Goal: Register for event/course

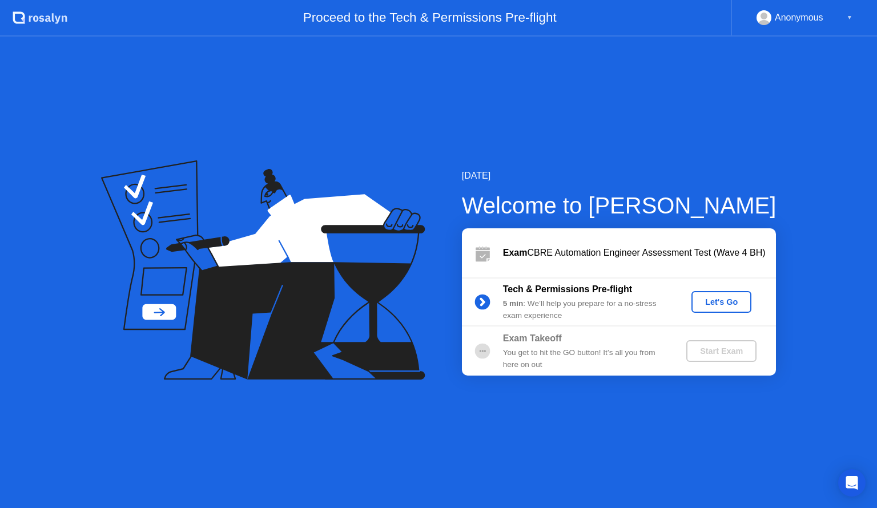
click at [708, 307] on div "Let's Go" at bounding box center [721, 301] width 51 height 9
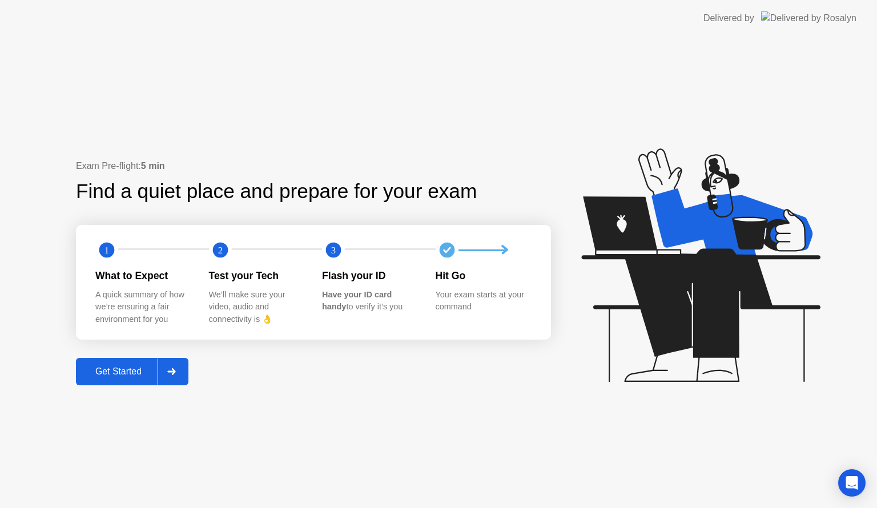
click at [120, 377] on div "Get Started" at bounding box center [118, 371] width 78 height 10
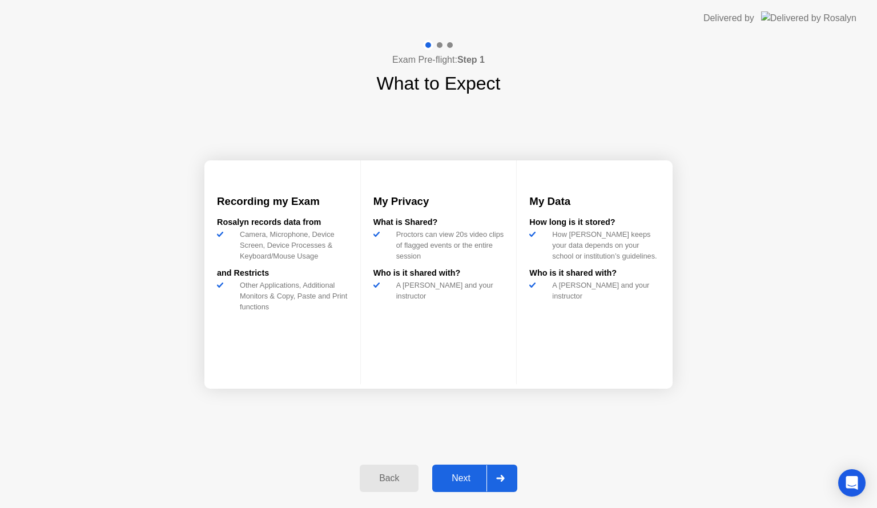
click at [458, 477] on div "Next" at bounding box center [461, 478] width 51 height 10
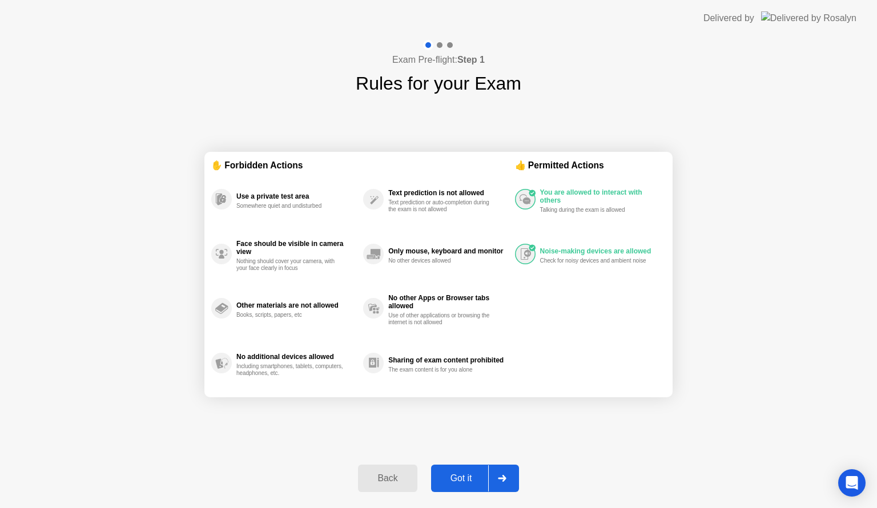
click at [458, 477] on div "Got it" at bounding box center [461, 478] width 54 height 10
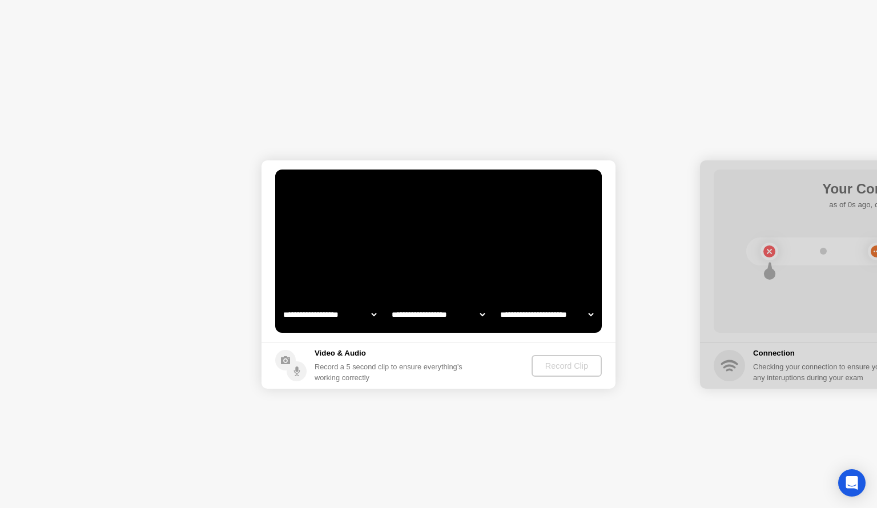
select select "**********"
select select "*******"
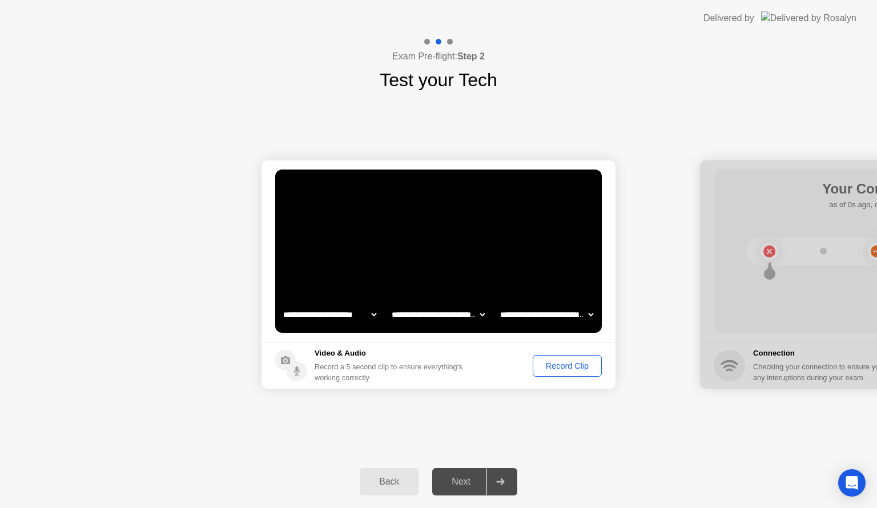
click at [554, 366] on div "Record Clip" at bounding box center [567, 365] width 61 height 9
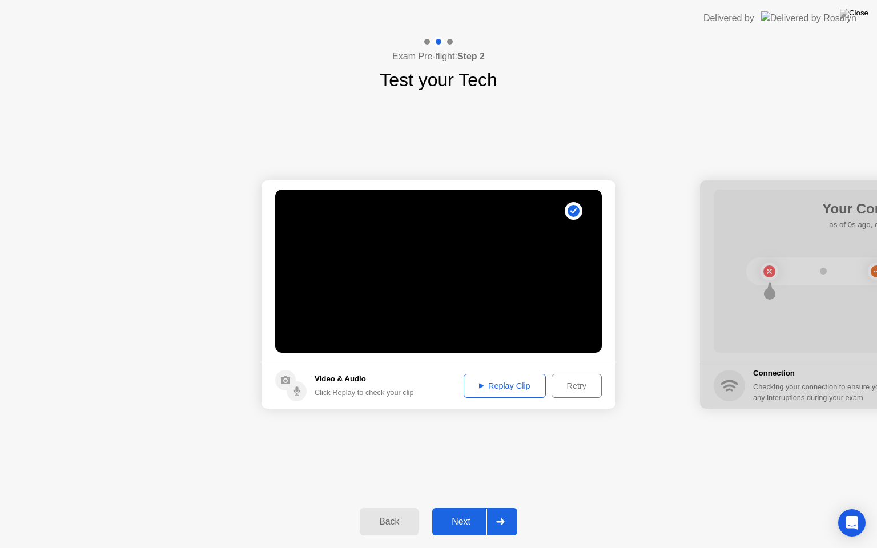
click at [458, 507] on button "Next" at bounding box center [474, 521] width 85 height 27
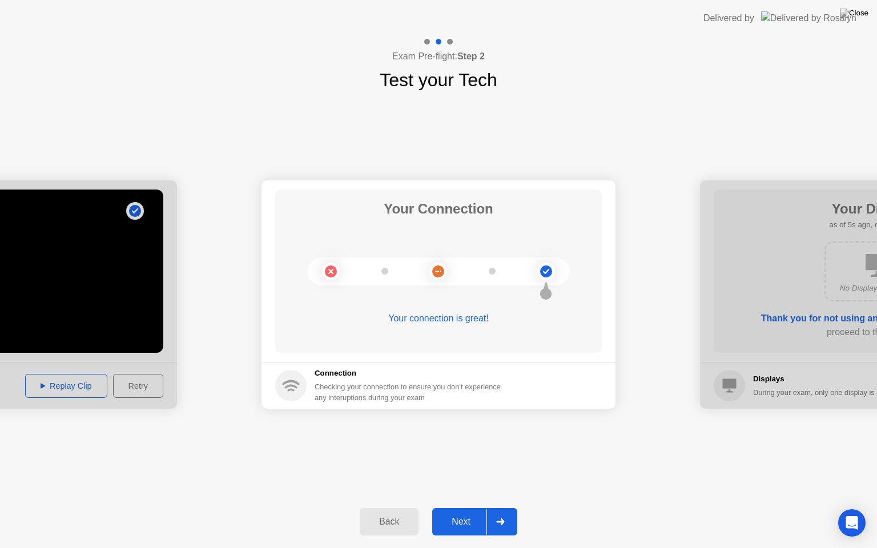
click at [458, 507] on div "Next" at bounding box center [461, 522] width 51 height 10
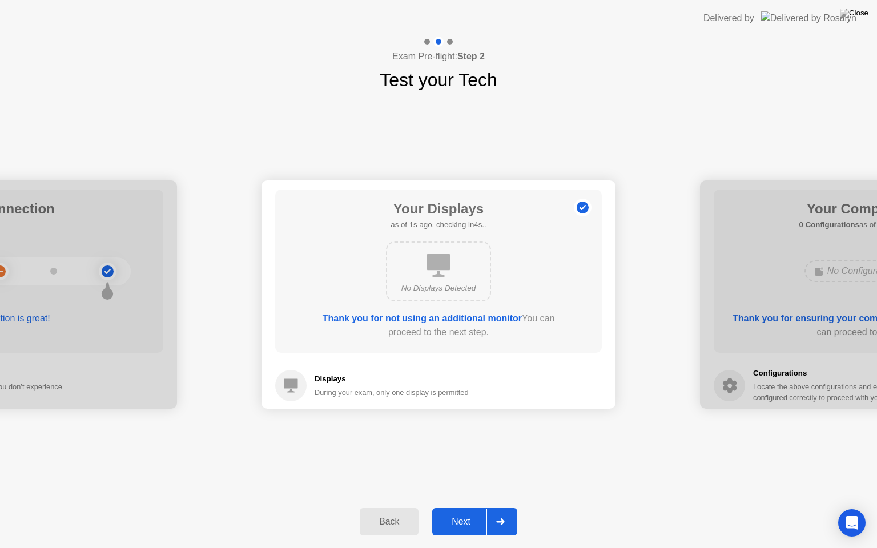
click at [458, 507] on div "Next" at bounding box center [461, 522] width 51 height 10
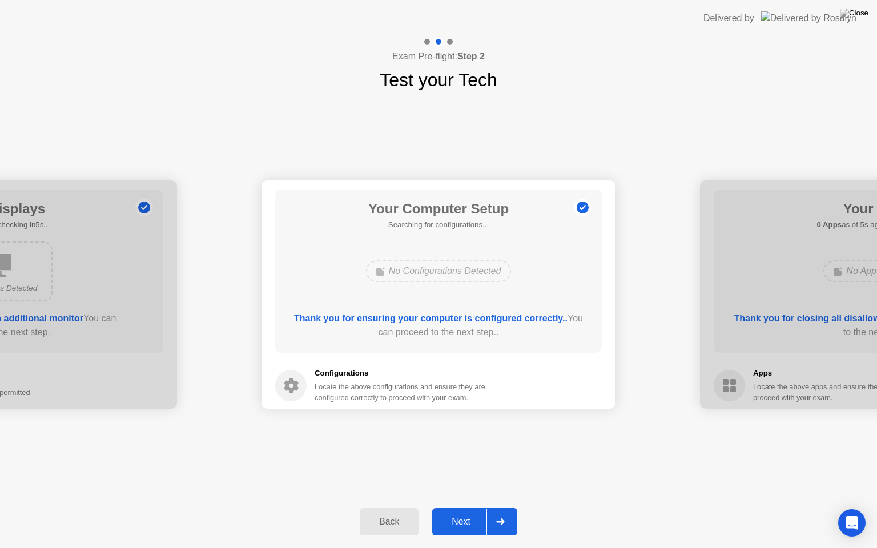
click at [458, 507] on div "Next" at bounding box center [461, 522] width 51 height 10
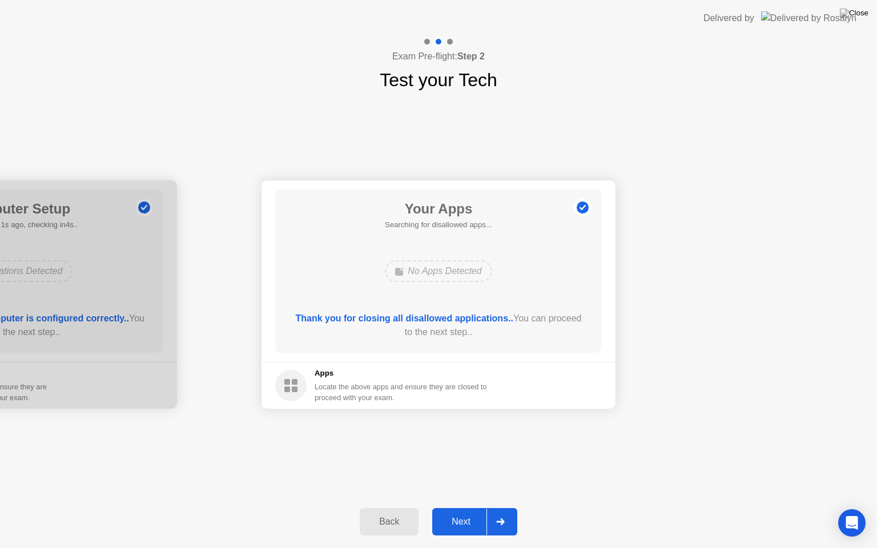
click at [458, 507] on div "Next" at bounding box center [461, 522] width 51 height 10
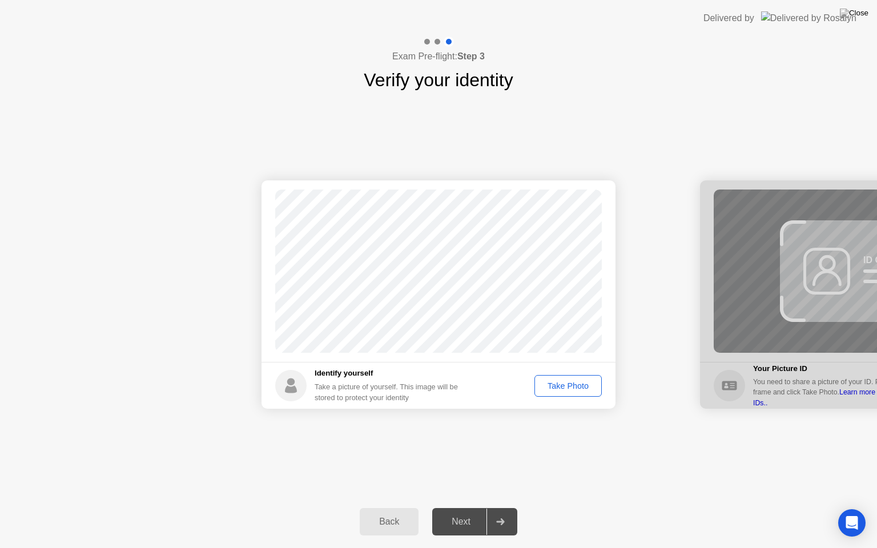
click at [553, 385] on div "Take Photo" at bounding box center [567, 385] width 59 height 9
click at [451, 507] on button "Next" at bounding box center [474, 521] width 85 height 27
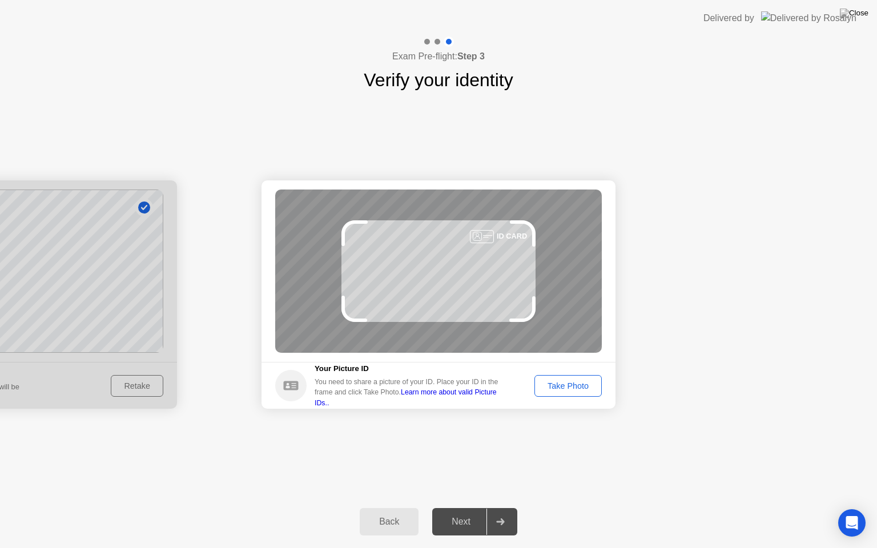
click at [584, 388] on div "Take Photo" at bounding box center [567, 385] width 59 height 9
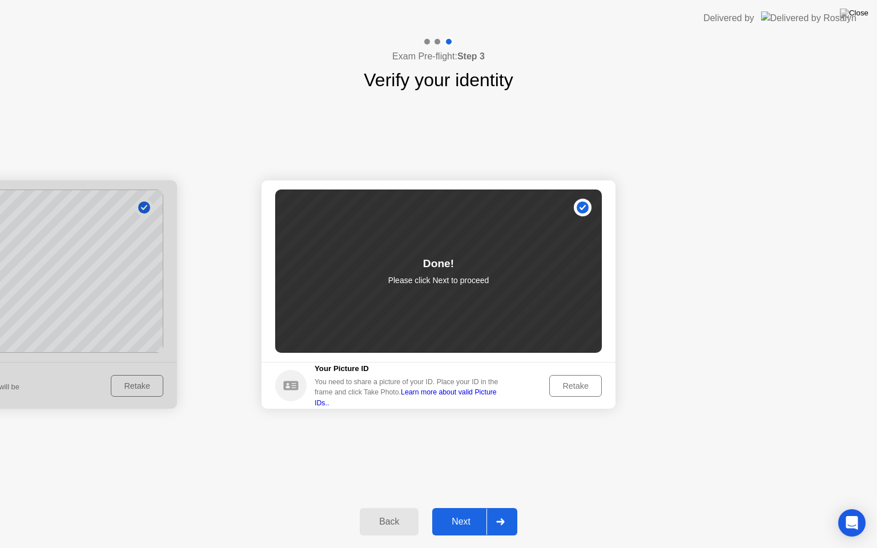
click at [449, 507] on div "Next" at bounding box center [461, 522] width 51 height 10
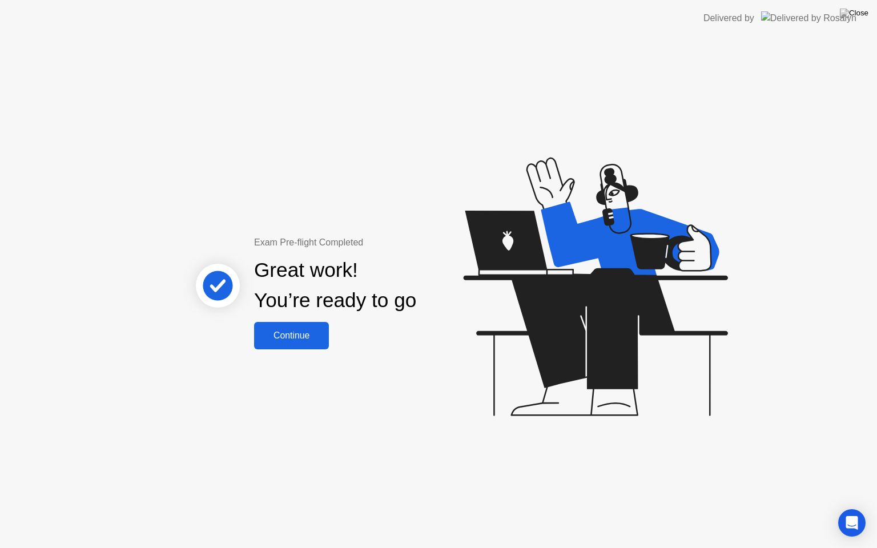
click at [283, 325] on button "Continue" at bounding box center [291, 335] width 75 height 27
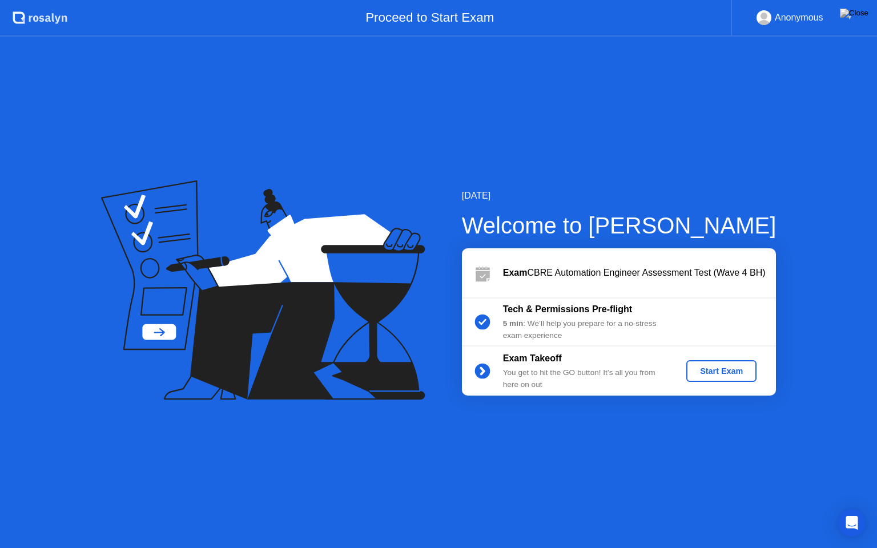
click at [717, 368] on div "Start Exam" at bounding box center [721, 370] width 61 height 9
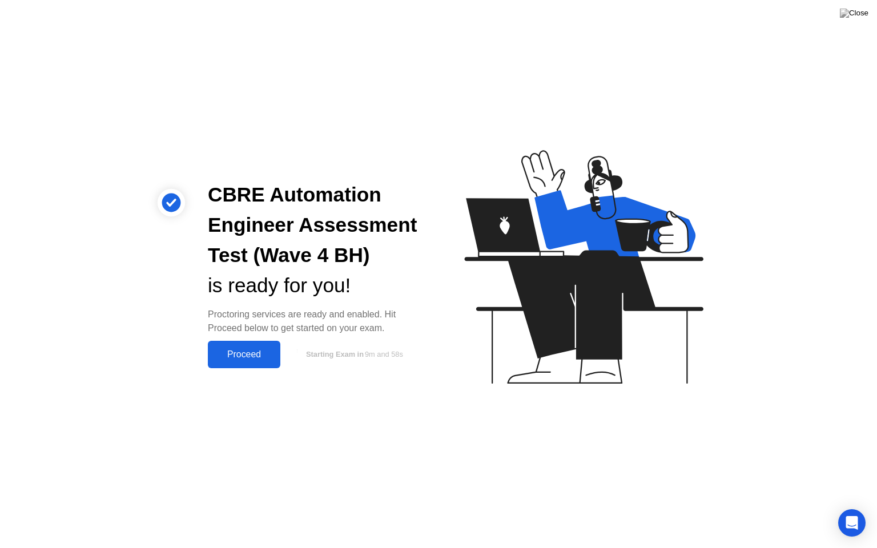
click at [267, 354] on div "Proceed" at bounding box center [244, 354] width 66 height 10
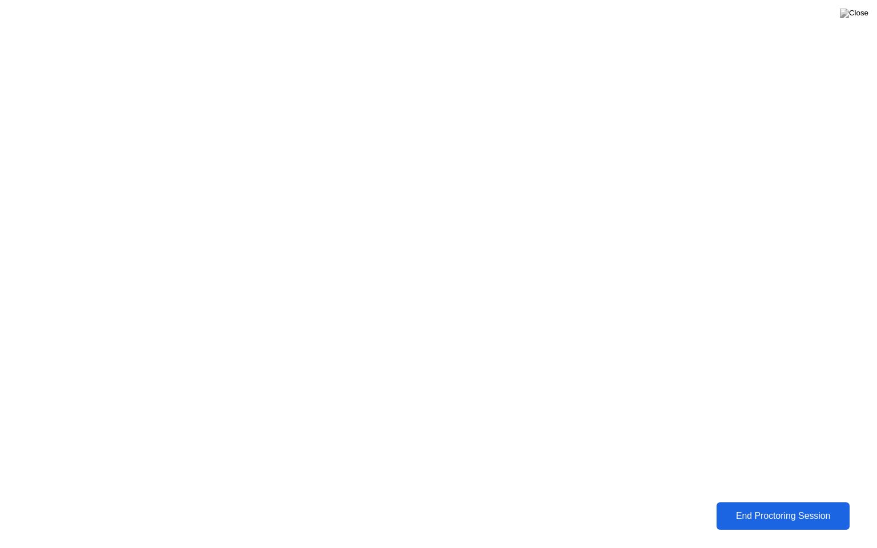
click at [756, 507] on div "End Proctoring Session" at bounding box center [782, 516] width 127 height 10
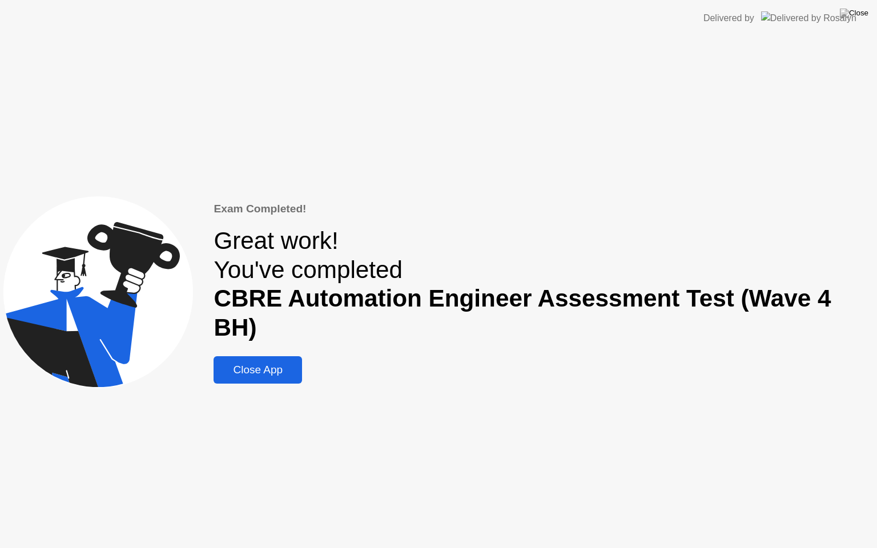
click at [267, 364] on div "Close App" at bounding box center [258, 370] width 82 height 13
